Goal: Task Accomplishment & Management: Manage account settings

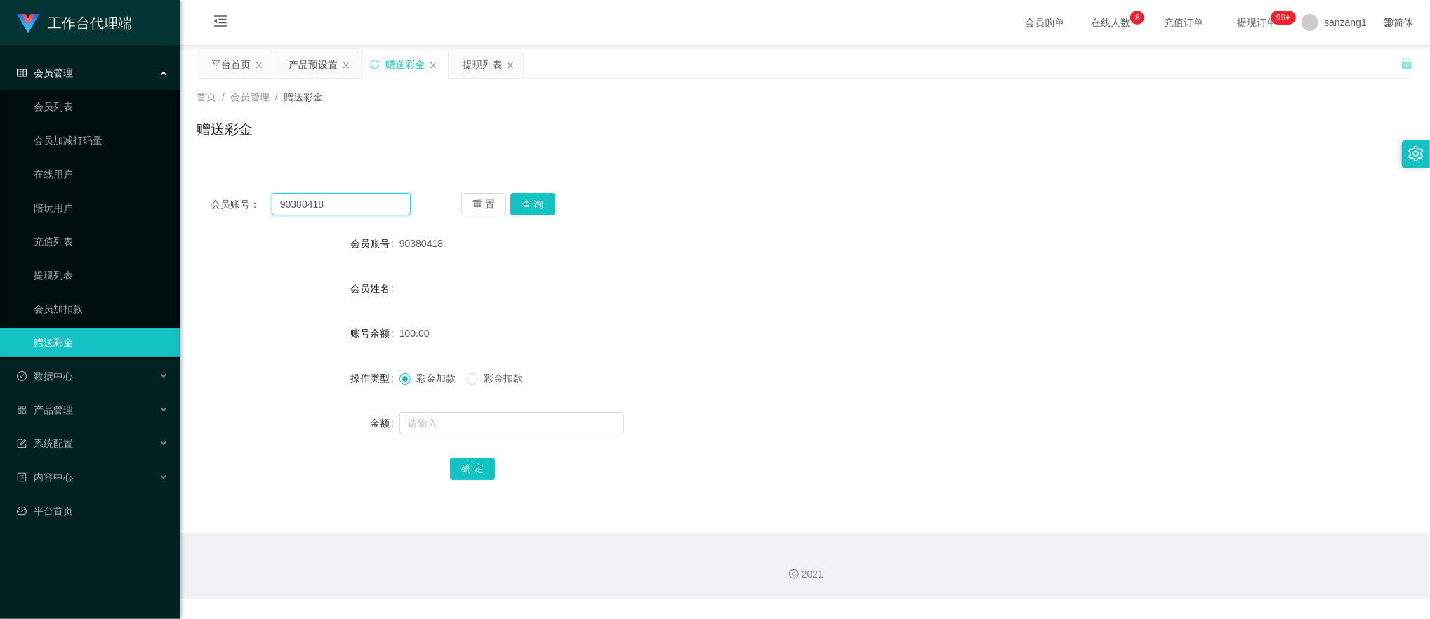
drag, startPoint x: 354, startPoint y: 202, endPoint x: 233, endPoint y: 184, distance: 122.1
click at [153, 181] on section "工作台代理端 会员管理 会员列表 会员加减打码量 在线用户 陪玩用户 充值列表 提现列表 会员加扣款 赠送彩金 数据中心 产品管理 注单管理 产品列表 产品预…" at bounding box center [715, 299] width 1430 height 599
paste input "Now withdraw can,,,?"
type input "Now withdraw can,,,?"
click at [528, 205] on button "查 询" at bounding box center [532, 204] width 45 height 22
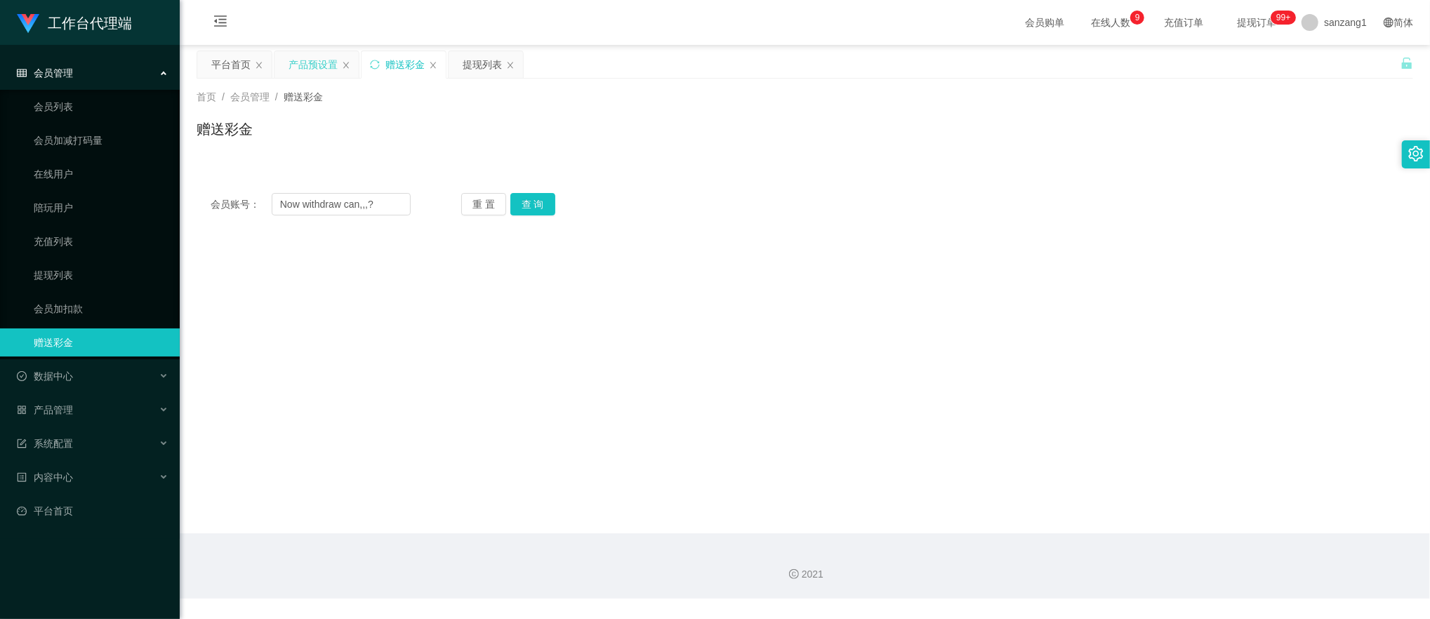
click at [304, 51] on div "产品预设置" at bounding box center [313, 64] width 49 height 27
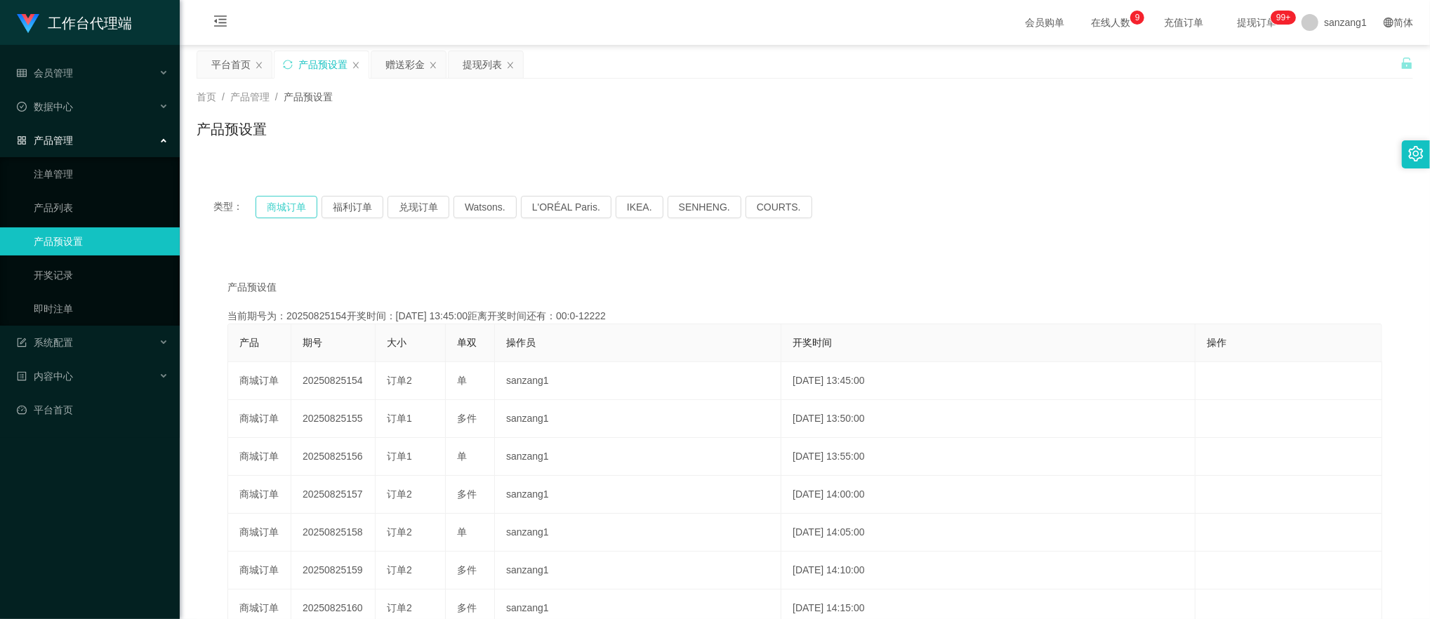
click at [298, 205] on button "商城订单" at bounding box center [287, 207] width 62 height 22
click at [293, 205] on button "商城订单" at bounding box center [287, 207] width 62 height 22
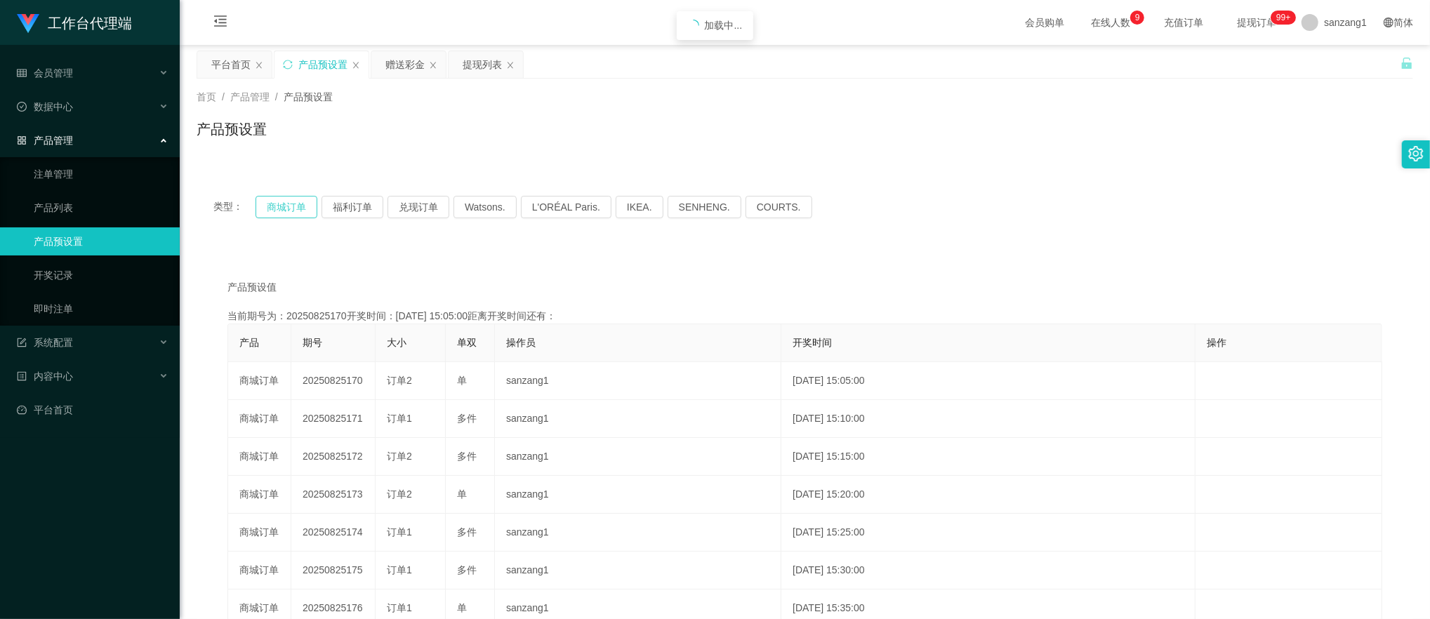
click at [293, 205] on button "商城订单" at bounding box center [287, 207] width 62 height 22
click at [276, 201] on button "商城订单" at bounding box center [287, 207] width 62 height 22
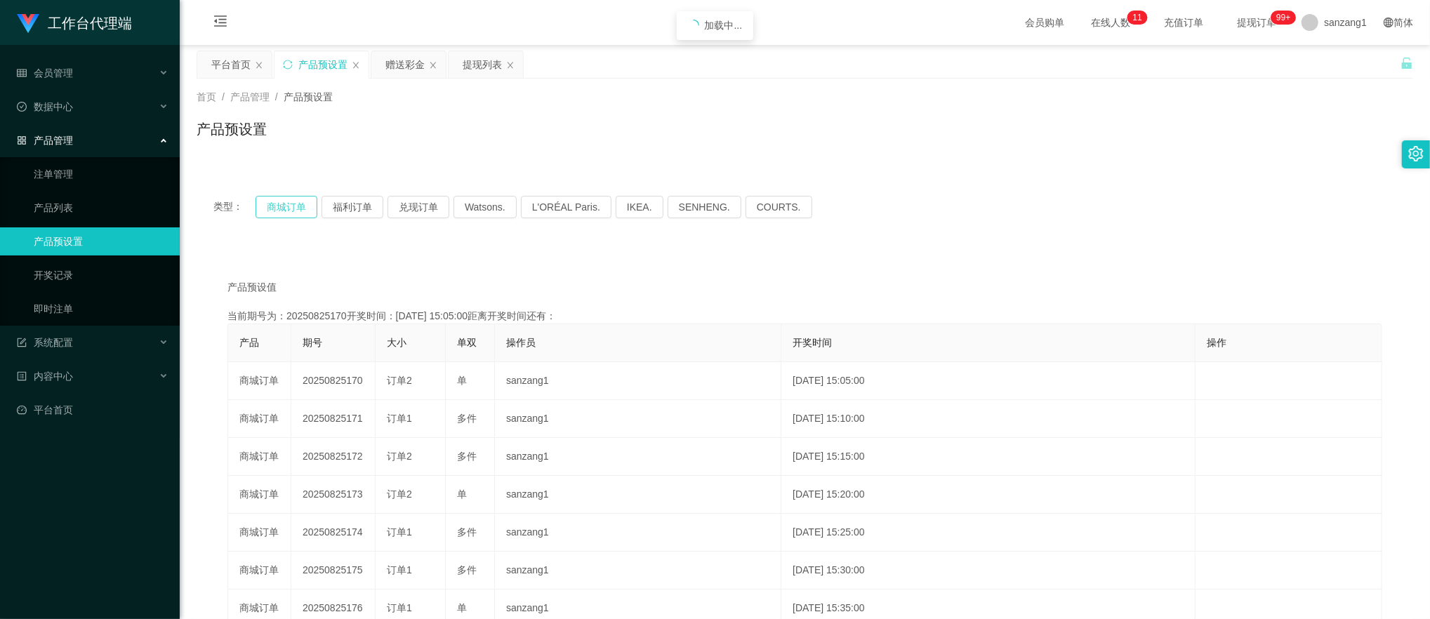
click at [276, 201] on button "商城订单" at bounding box center [287, 207] width 62 height 22
click at [416, 62] on div "赠送彩金" at bounding box center [404, 64] width 39 height 27
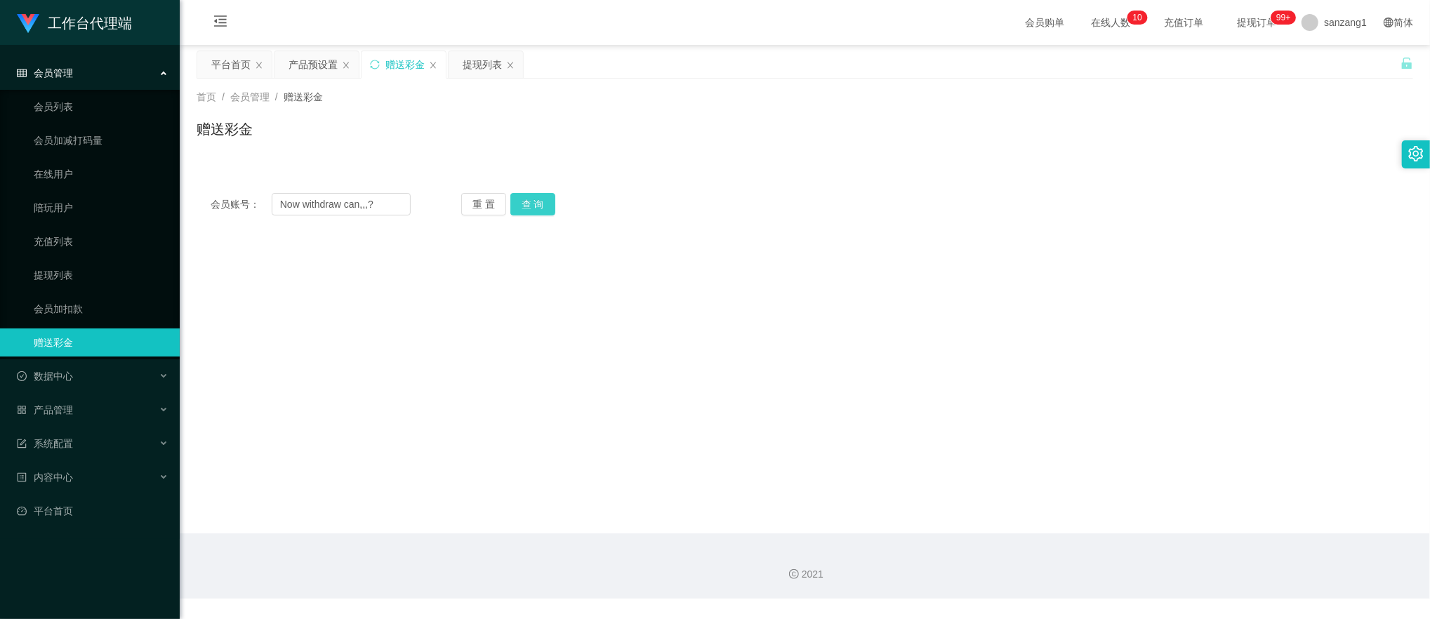
click at [525, 203] on button "查 询" at bounding box center [532, 204] width 45 height 22
drag, startPoint x: 375, startPoint y: 203, endPoint x: 113, endPoint y: 188, distance: 262.3
click at [113, 188] on section "工作台代理端 会员管理 会员列表 会员加减打码量 在线用户 陪玩用户 充值列表 提现列表 会员加扣款 赠送彩金 数据中心 产品管理 注单管理 产品列表 产品预…" at bounding box center [715, 299] width 1430 height 599
paste input "90380418"
type input "90380418"
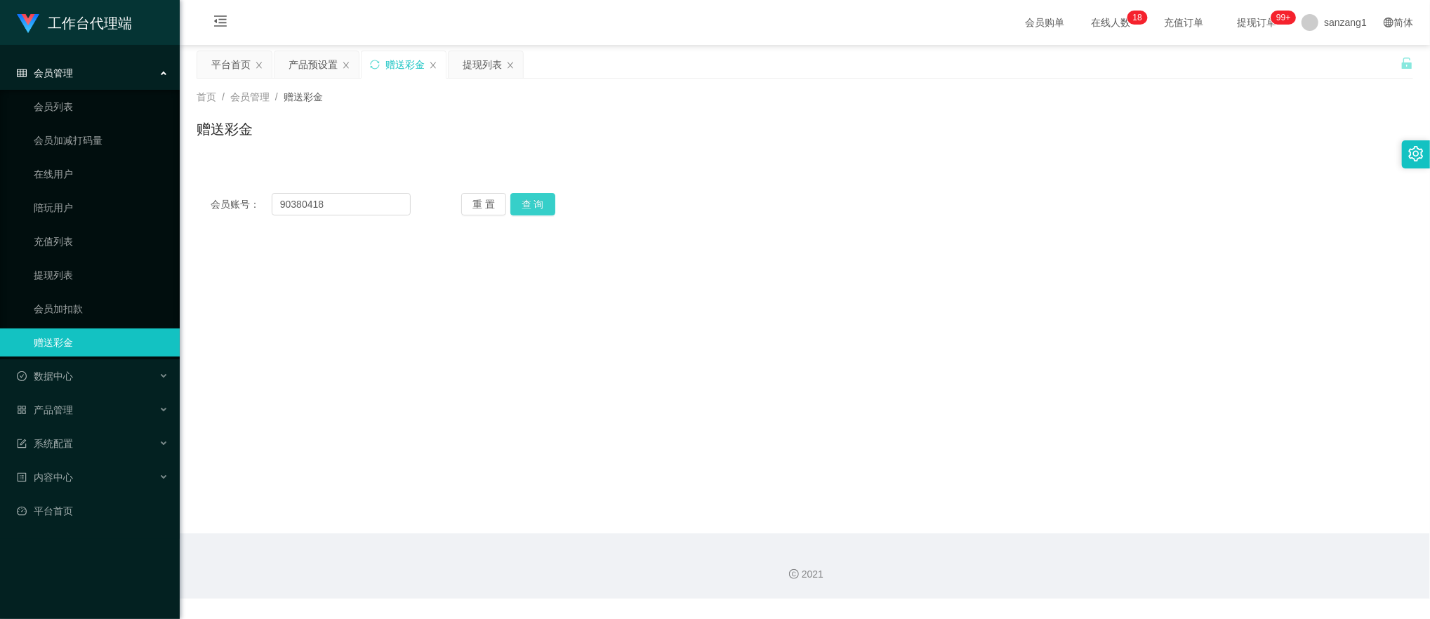
click at [531, 201] on button "查 询" at bounding box center [532, 204] width 45 height 22
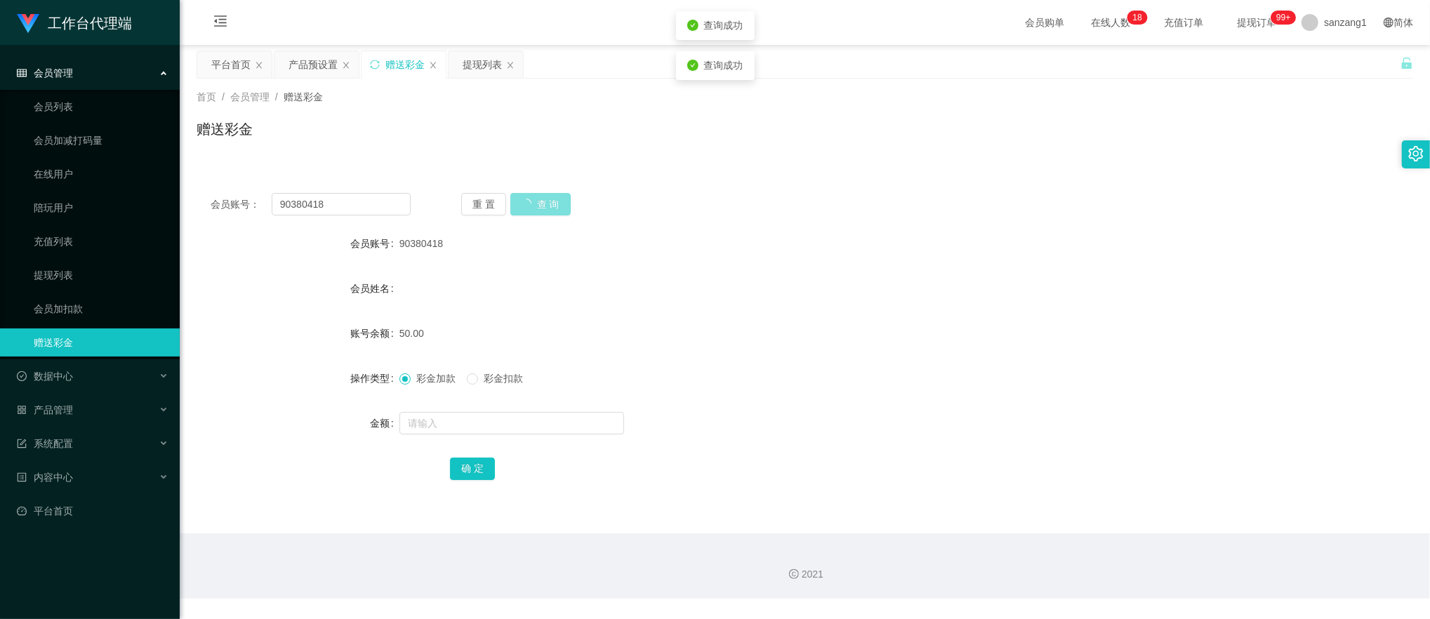
click at [531, 201] on button "查 询" at bounding box center [540, 204] width 60 height 22
click at [531, 201] on div "重 置 查 询" at bounding box center [561, 204] width 200 height 22
click at [414, 428] on input "text" at bounding box center [511, 423] width 225 height 22
type input "100"
click at [453, 461] on button "确 定" at bounding box center [472, 469] width 45 height 22
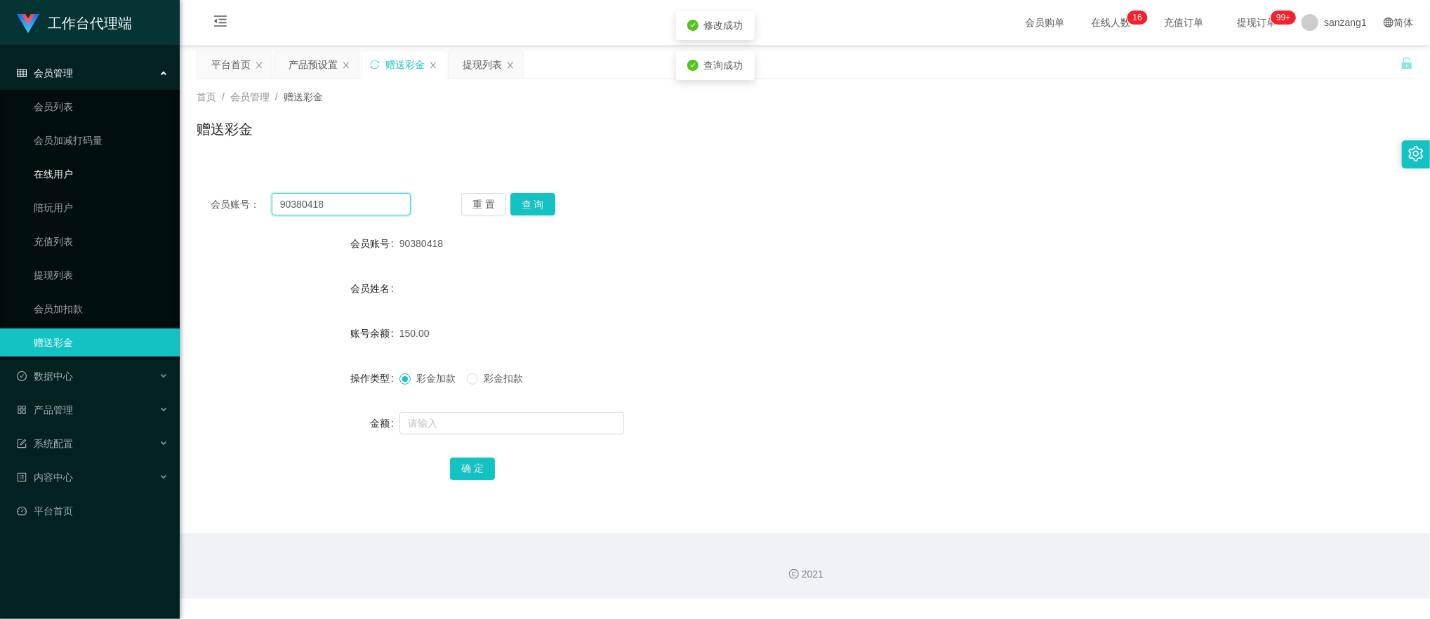
drag, startPoint x: 347, startPoint y: 197, endPoint x: -2, endPoint y: 153, distance: 351.6
click at [0, 153] on html "工作台代理端 会员管理 会员列表 会员加减打码量 在线用户 陪玩用户 充值列表 提现列表 会员加扣款 赠送彩金 数据中心 产品管理 注单管理 产品列表 产品预…" at bounding box center [715, 309] width 1430 height 619
click at [529, 204] on button "查 询" at bounding box center [532, 204] width 45 height 22
click at [77, 104] on link "会员列表" at bounding box center [101, 107] width 135 height 28
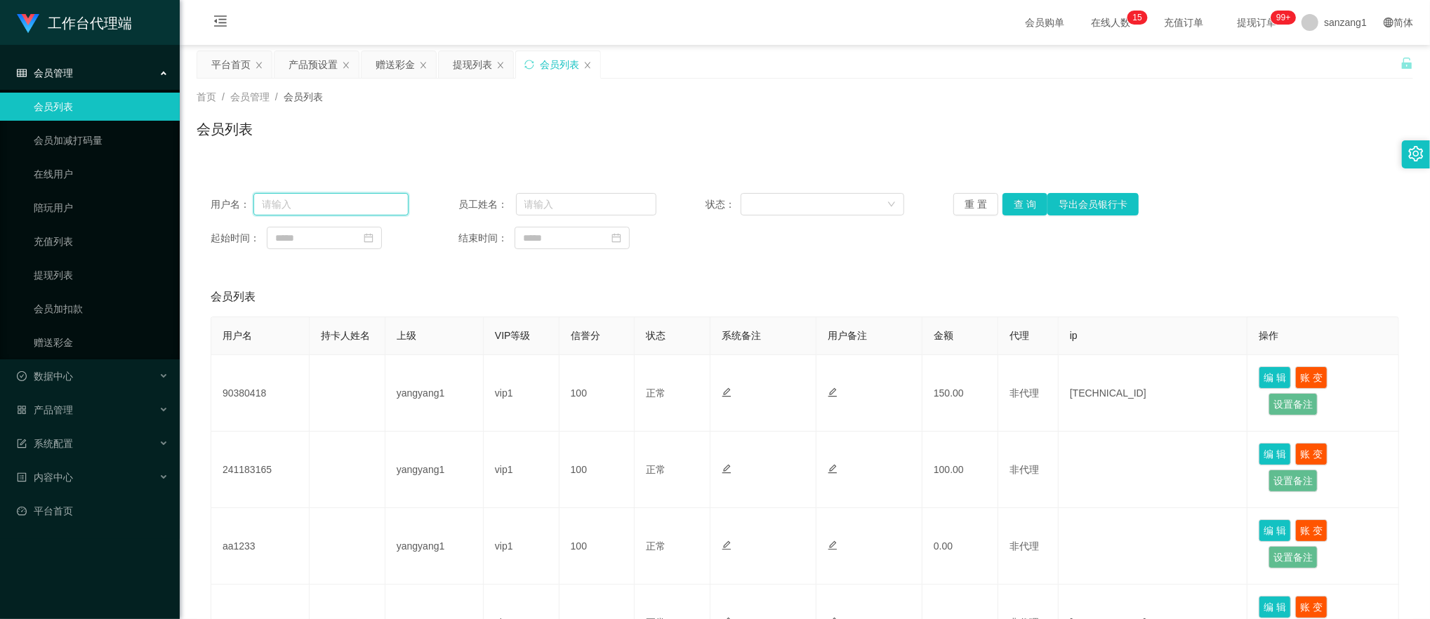
click at [295, 201] on input "text" at bounding box center [330, 204] width 155 height 22
paste input "90380418"
type input "90380418"
click at [1017, 209] on button "查 询" at bounding box center [1025, 204] width 45 height 22
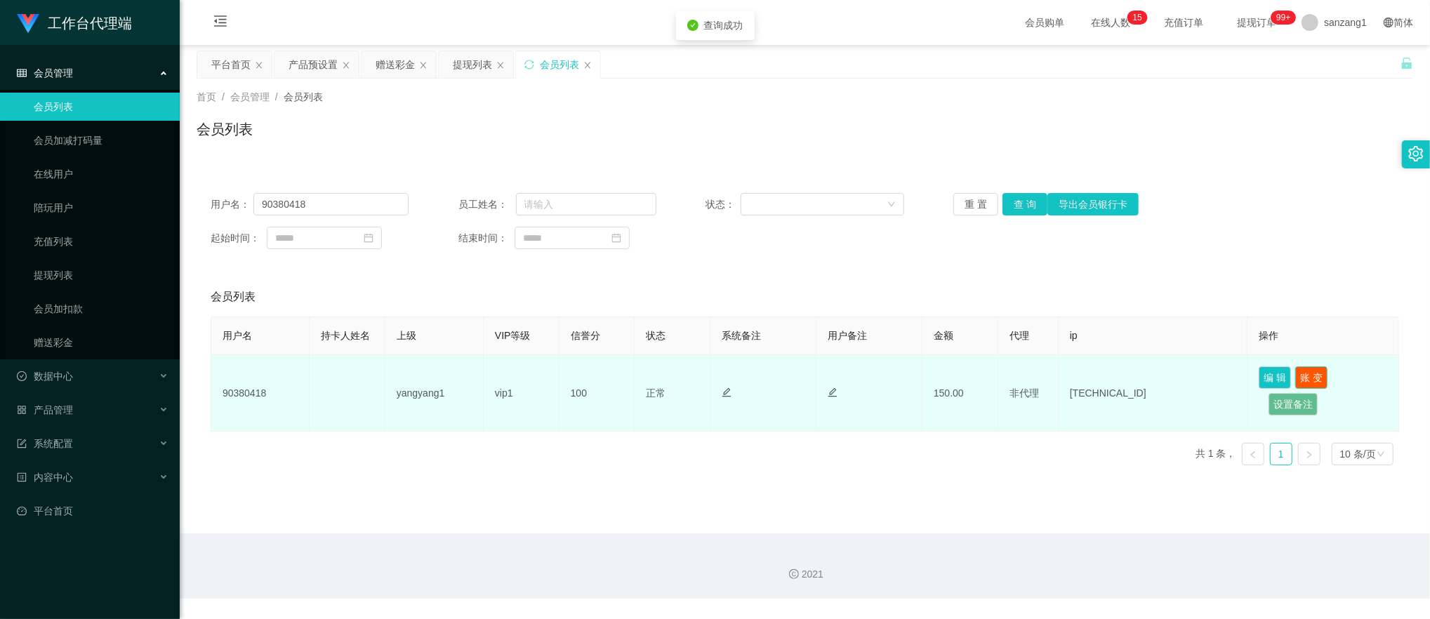
click at [1302, 378] on button "账 变" at bounding box center [1311, 377] width 32 height 22
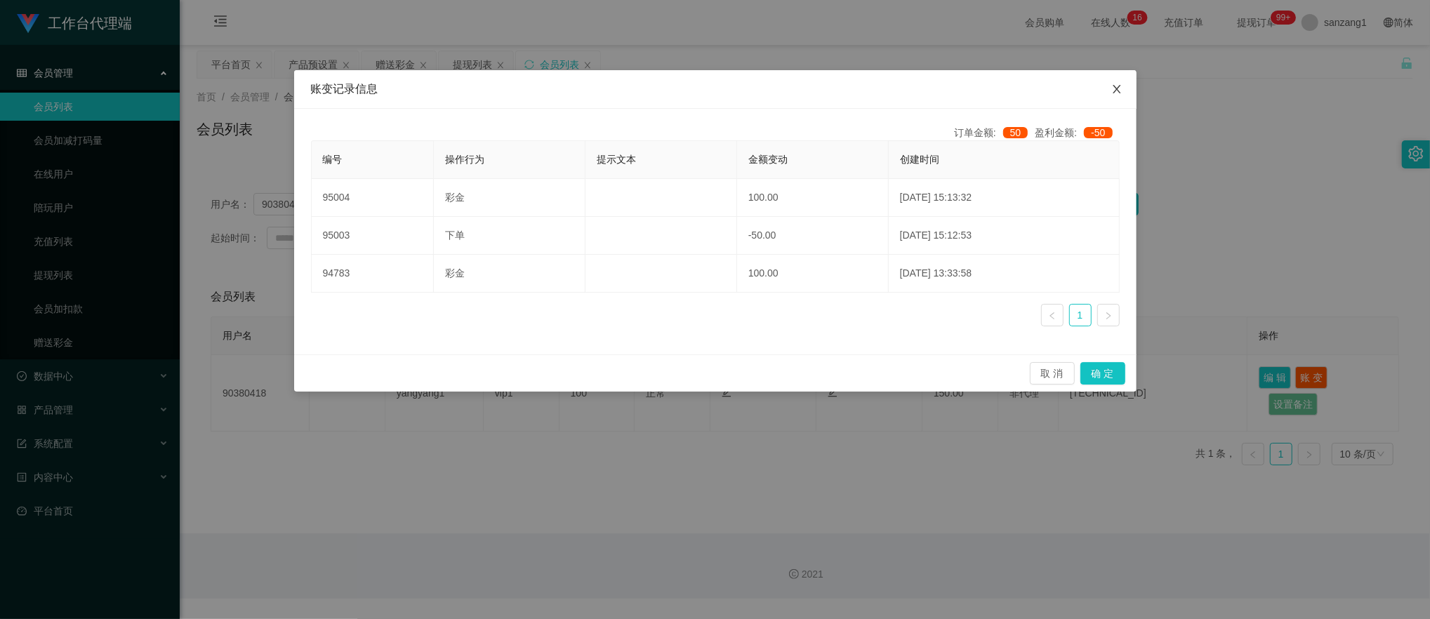
click at [1115, 91] on icon "图标: close" at bounding box center [1116, 89] width 11 height 11
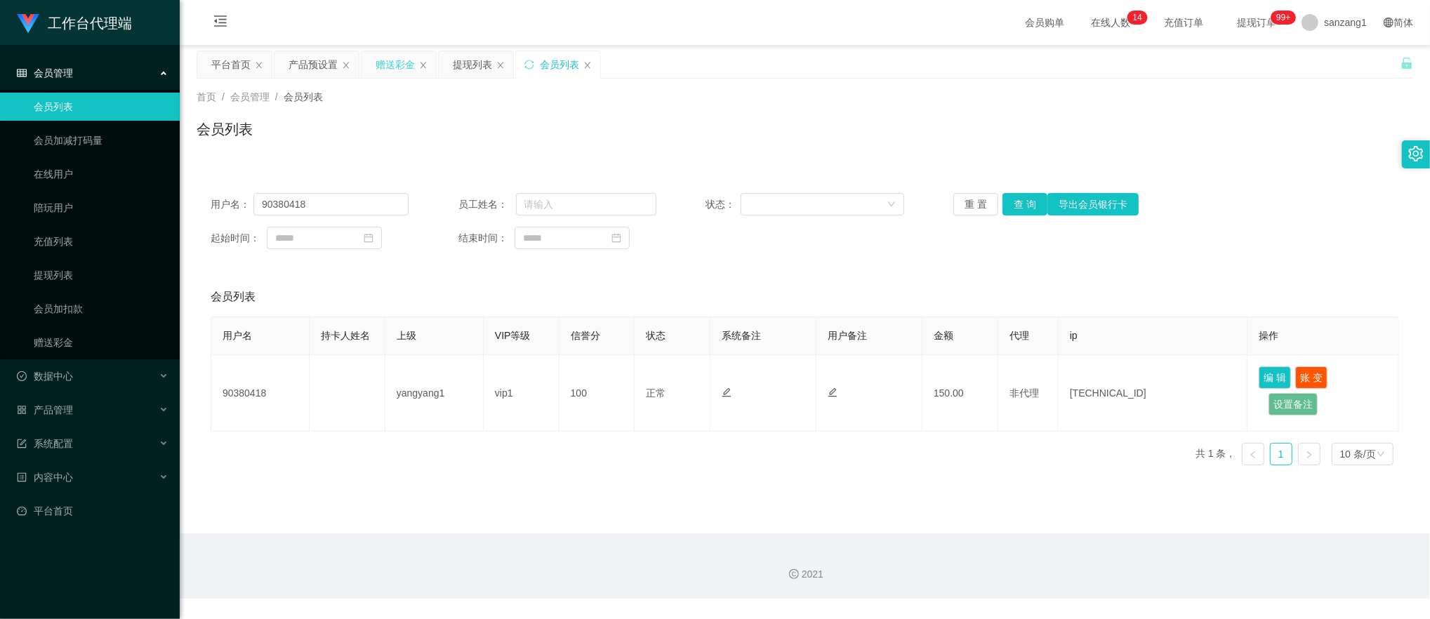
click at [403, 65] on div "赠送彩金" at bounding box center [395, 64] width 39 height 27
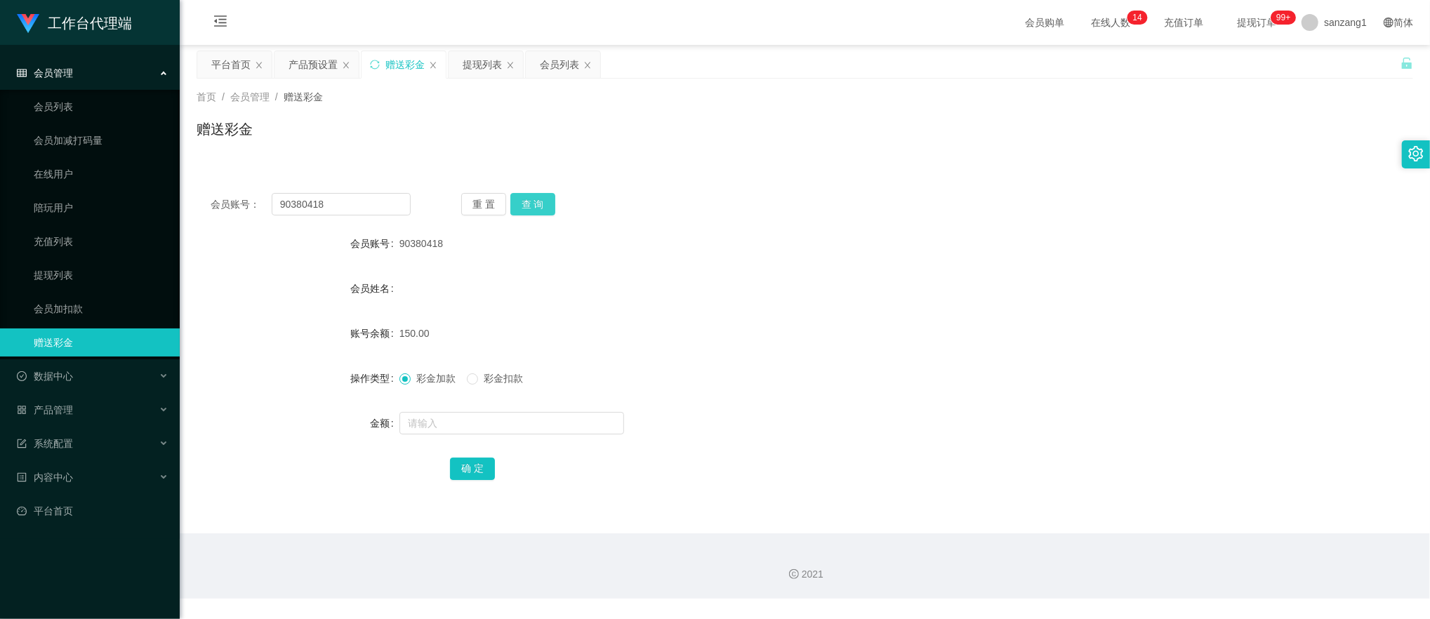
click at [527, 205] on button "查 询" at bounding box center [532, 204] width 45 height 22
click at [529, 201] on button "查 询" at bounding box center [532, 204] width 45 height 22
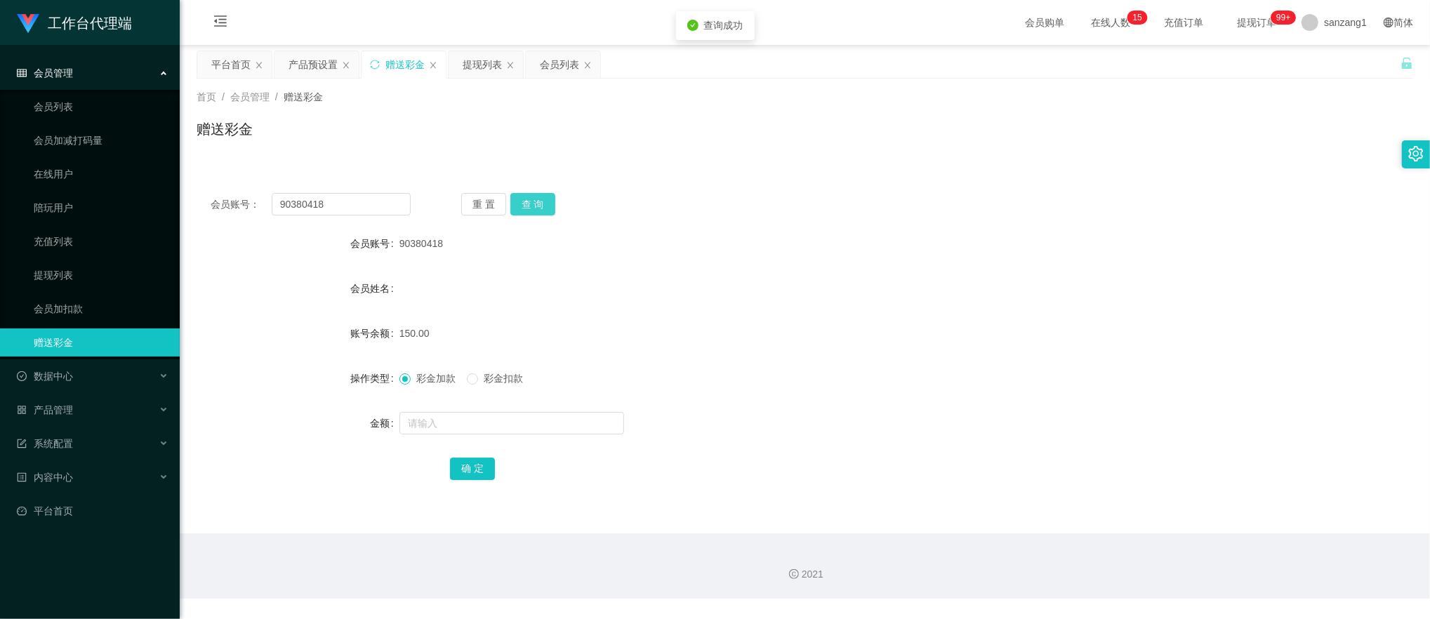
click at [529, 201] on button "查 询" at bounding box center [532, 204] width 45 height 22
click at [481, 375] on span "彩金扣款" at bounding box center [503, 378] width 51 height 11
click at [452, 418] on input "text" at bounding box center [511, 423] width 225 height 22
type input "150"
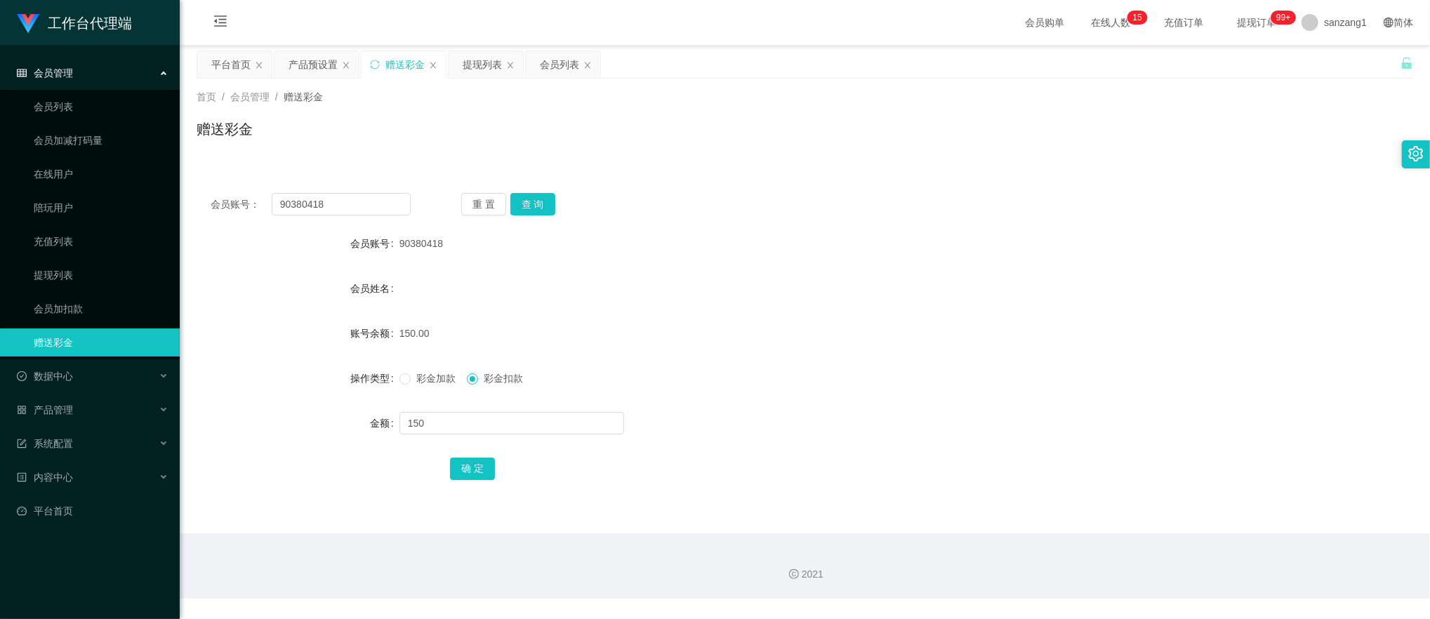
click at [468, 481] on div "确 定" at bounding box center [805, 468] width 710 height 28
click at [470, 476] on button "确 定" at bounding box center [472, 469] width 45 height 22
